Goal: Find specific page/section: Find specific page/section

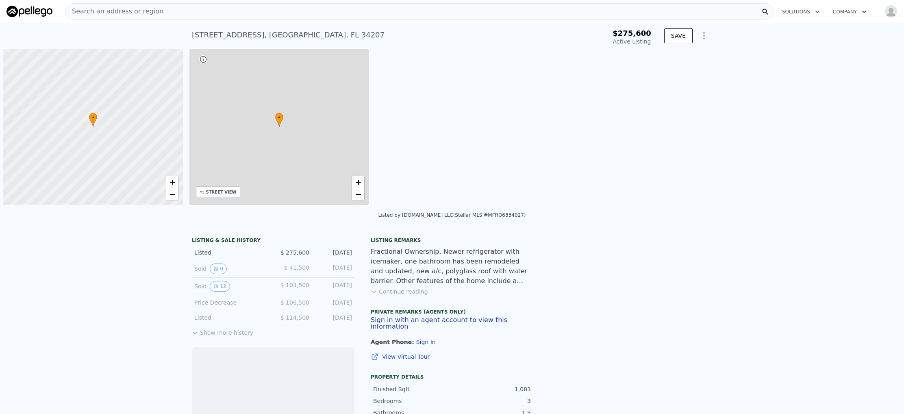
scroll to position [0, 3]
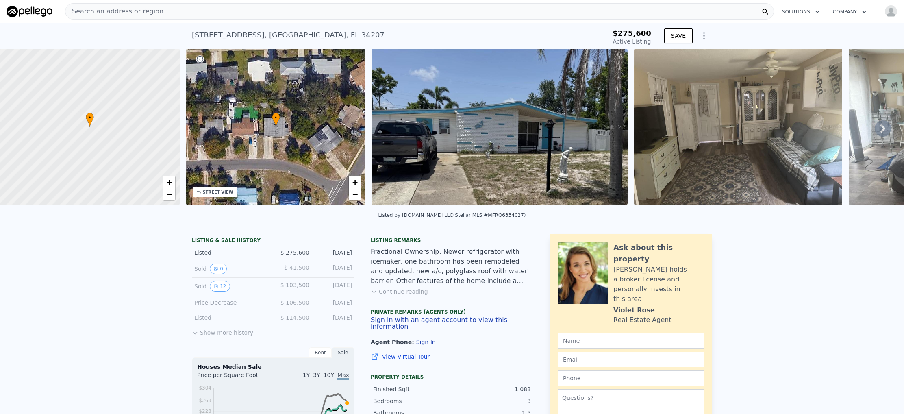
click at [98, 12] on span "Search an address or region" at bounding box center [114, 12] width 98 height 10
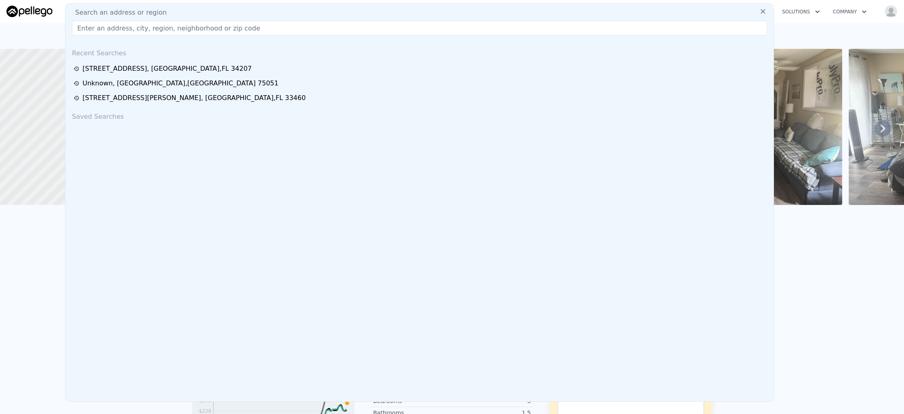
click at [101, 28] on input "text" at bounding box center [419, 28] width 695 height 15
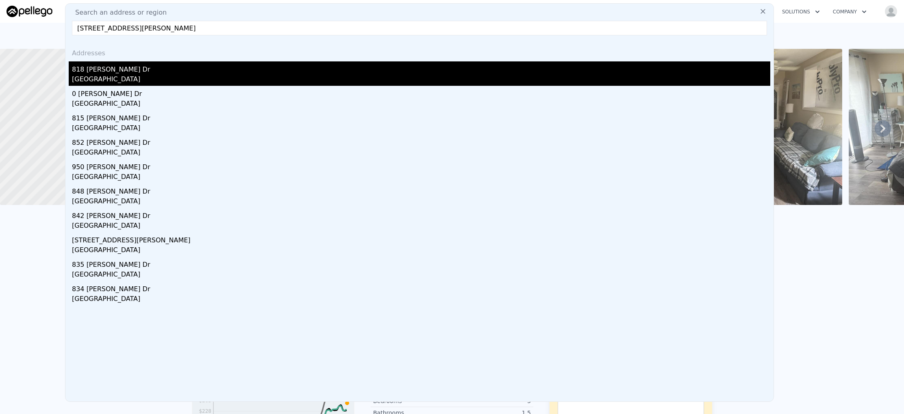
type input "818 Veller Dr, Houston, TX 77032"
click at [102, 63] on div "818 Veller Dr" at bounding box center [421, 67] width 698 height 13
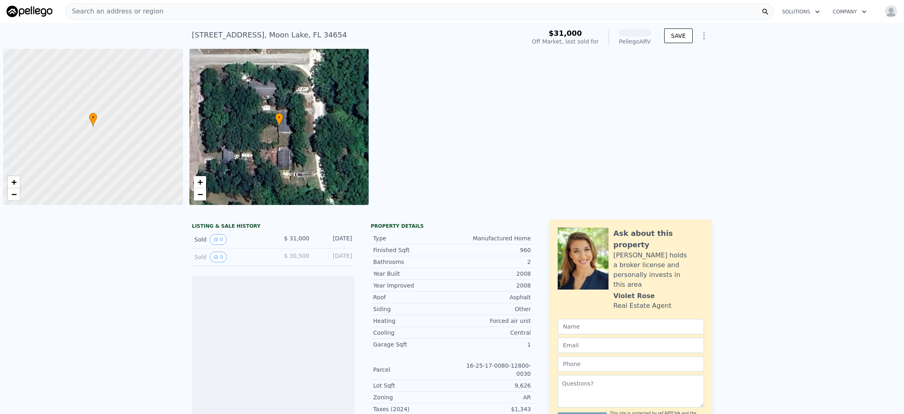
scroll to position [0, 3]
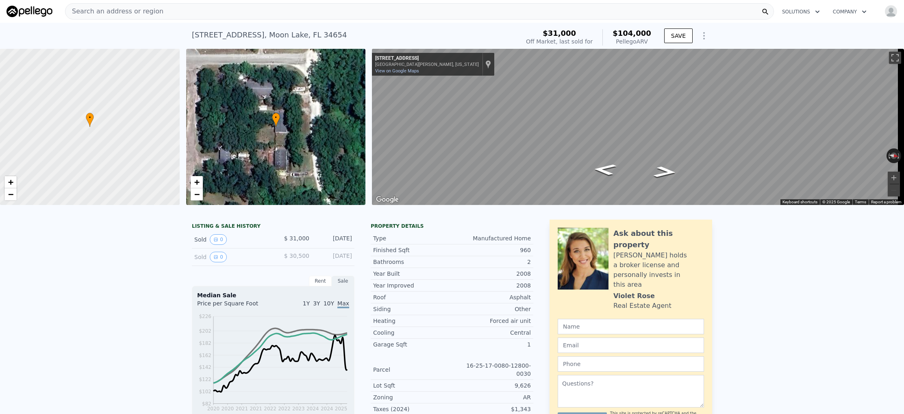
click at [169, 13] on div "Search an address or region" at bounding box center [419, 11] width 709 height 16
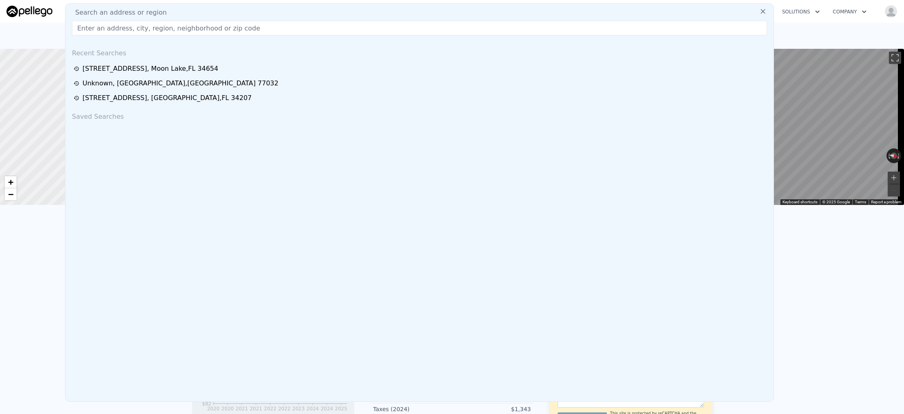
click at [153, 28] on input "text" at bounding box center [419, 28] width 695 height 15
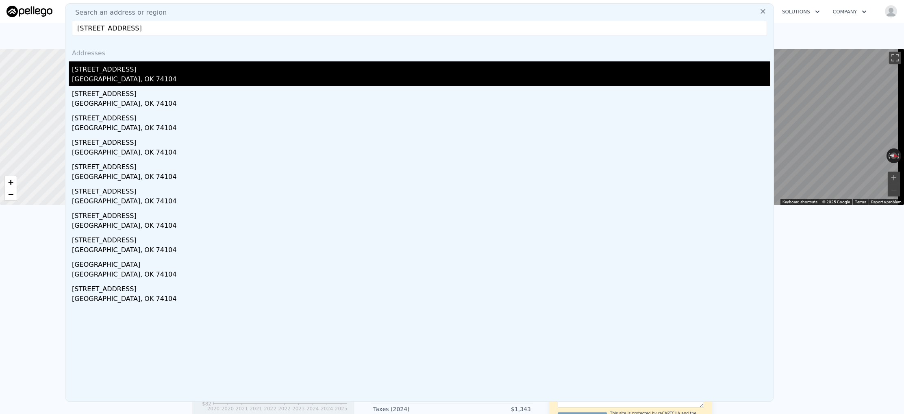
type input "[STREET_ADDRESS]"
click at [111, 72] on div "[STREET_ADDRESS]" at bounding box center [421, 67] width 698 height 13
